Goal: Task Accomplishment & Management: Manage account settings

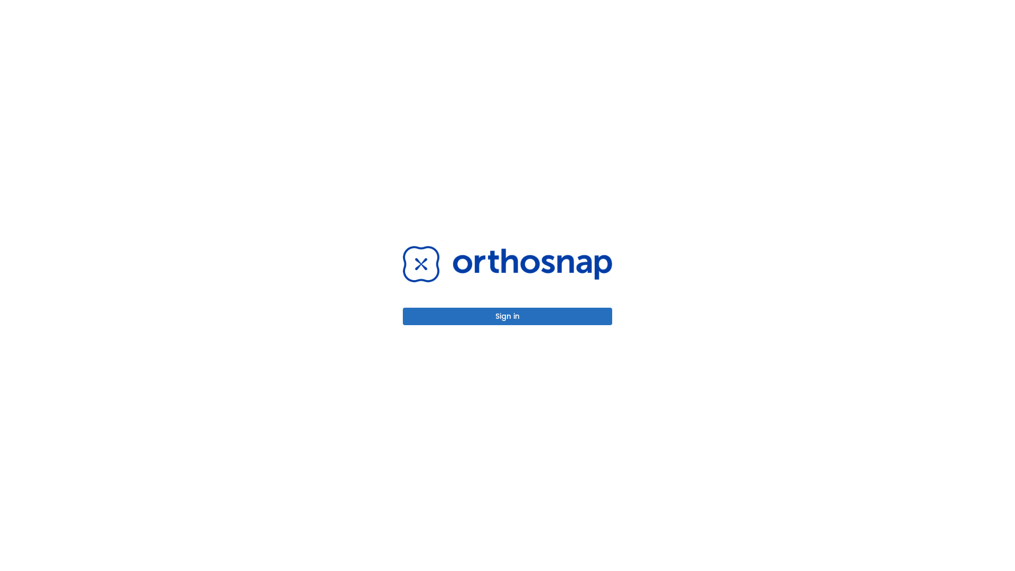
click at [507, 316] on button "Sign in" at bounding box center [507, 316] width 209 height 17
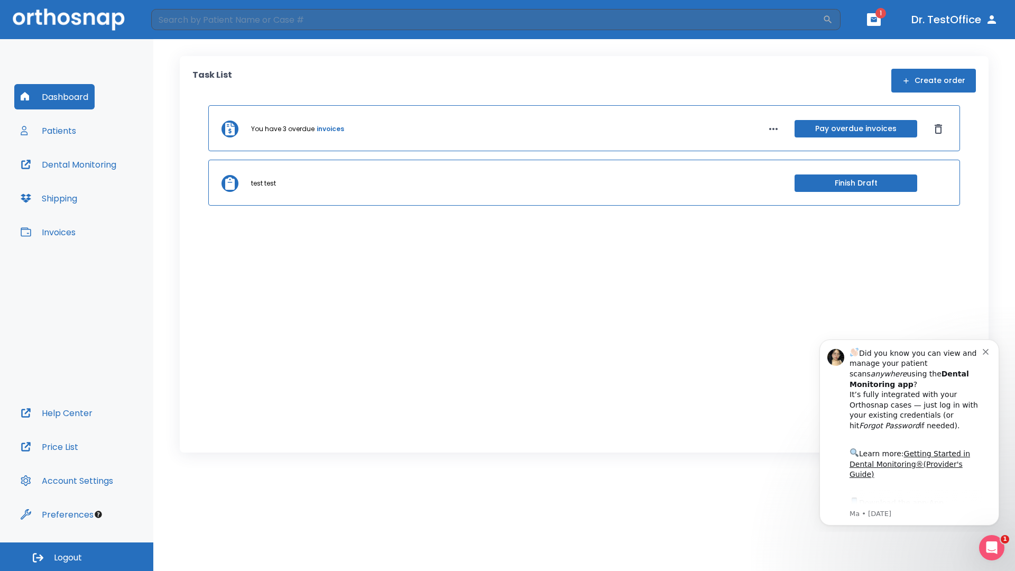
click at [77, 556] on span "Logout" at bounding box center [68, 558] width 28 height 12
